Goal: Check status

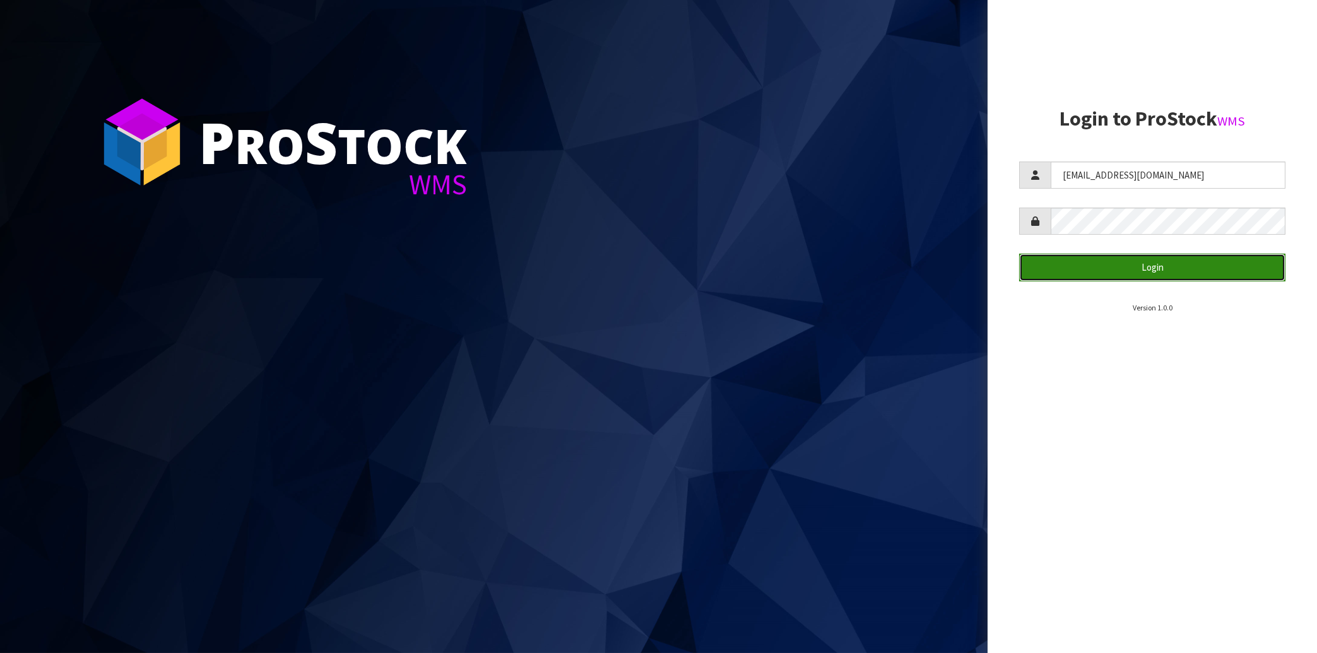
click at [1128, 274] on button "Login" at bounding box center [1152, 267] width 266 height 27
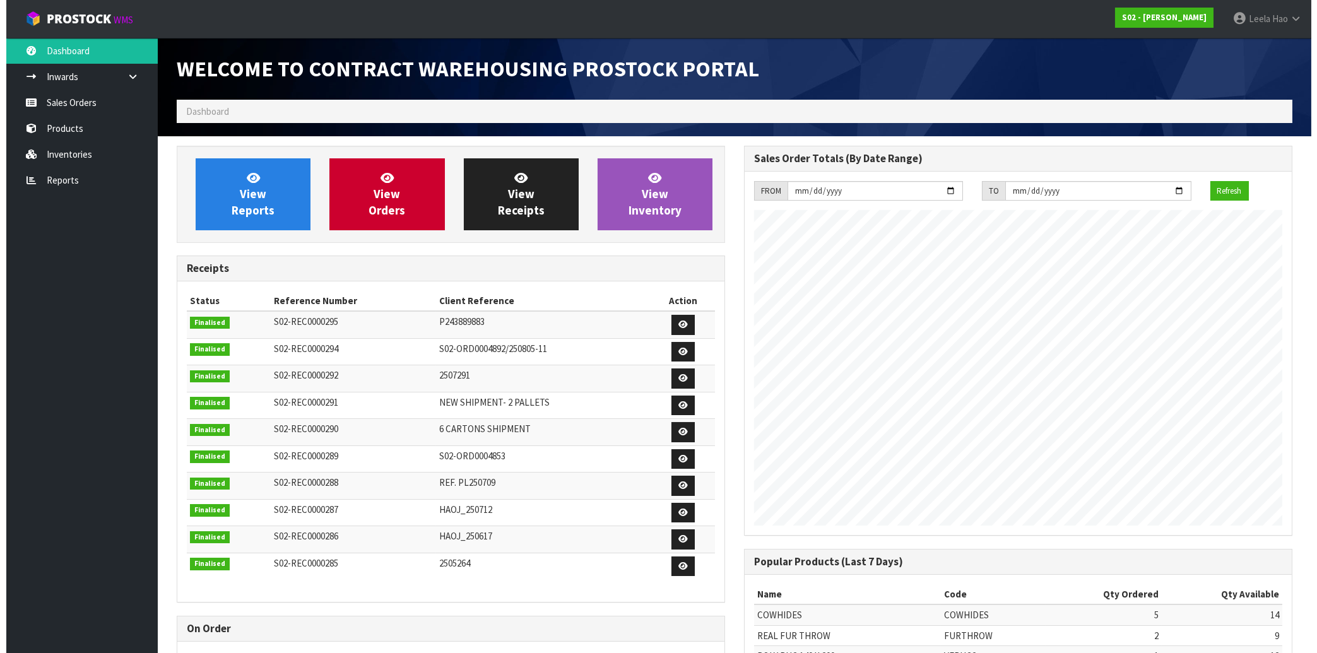
scroll to position [700, 567]
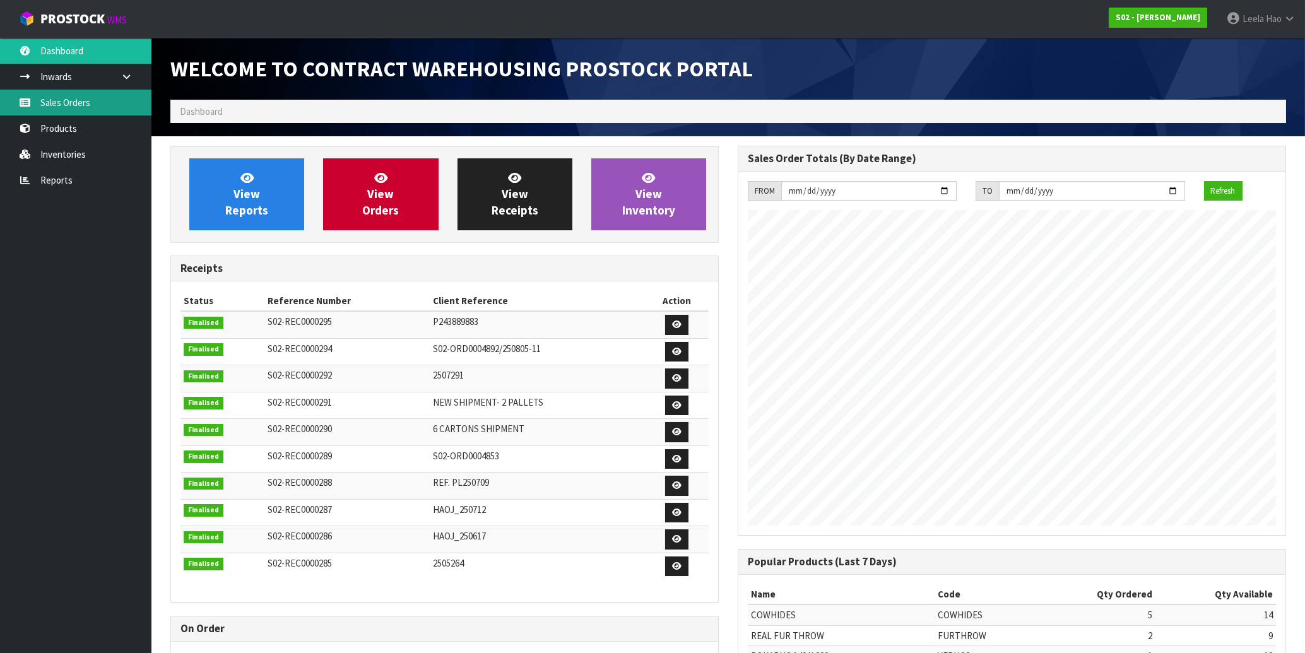
click at [81, 106] on link "Sales Orders" at bounding box center [75, 103] width 151 height 26
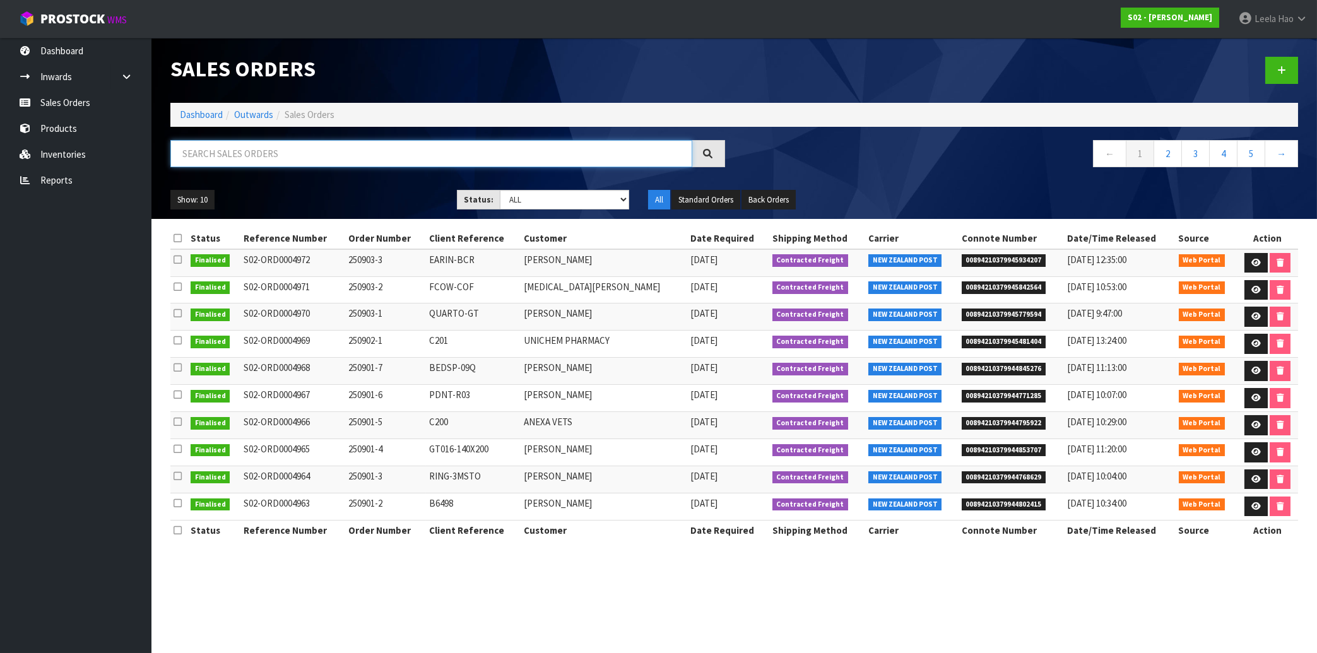
click at [297, 149] on input "text" at bounding box center [431, 153] width 522 height 27
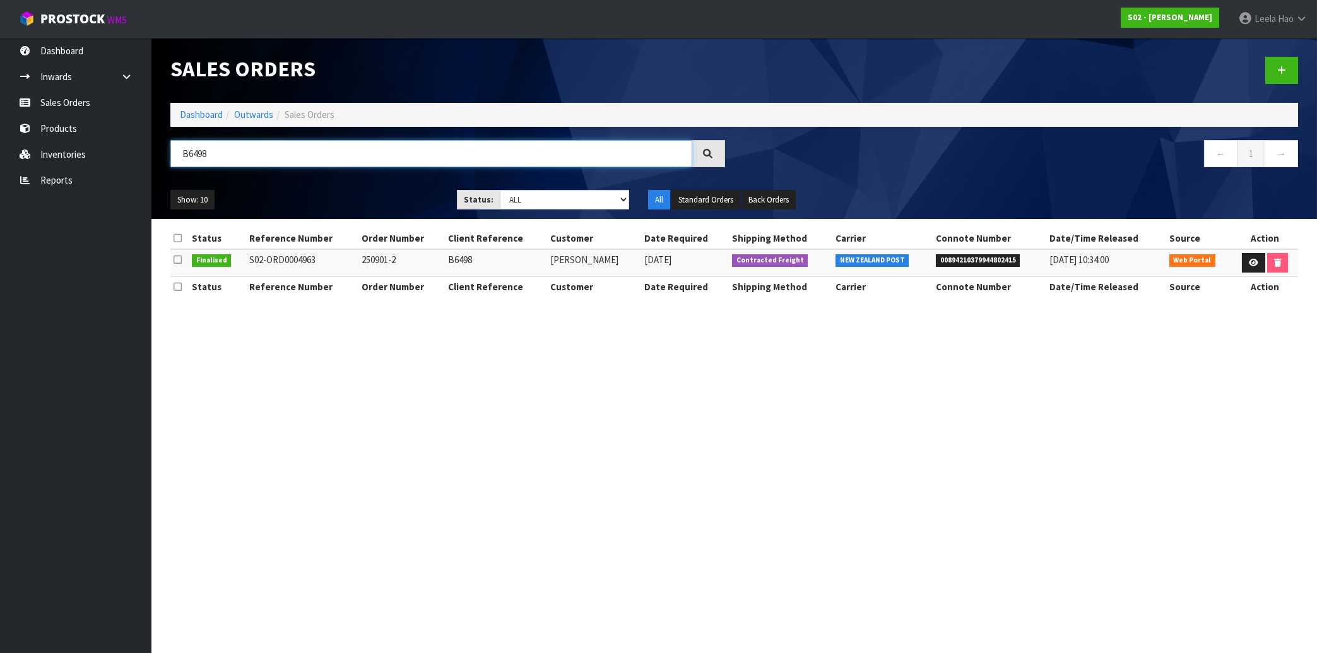
type input "B6498"
drag, startPoint x: 406, startPoint y: 260, endPoint x: 350, endPoint y: 259, distance: 56.2
click at [350, 259] on tr "Finalised S02-ORD0004963 250901-2 B6498 [PERSON_NAME] [DATE] Contracted Freight…" at bounding box center [734, 262] width 1128 height 27
copy tr "250901-2"
